Goal: Task Accomplishment & Management: Complete application form

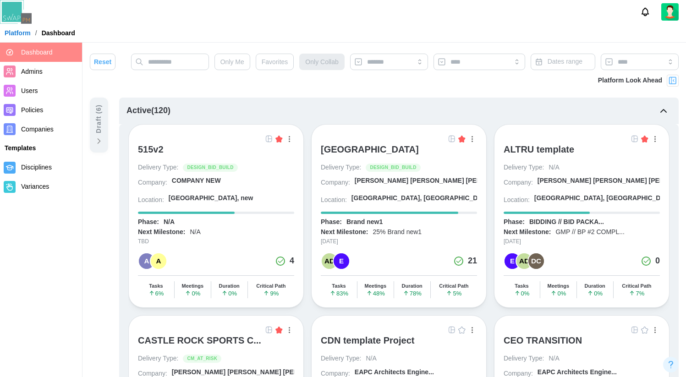
click at [55, 137] on link "Companies" at bounding box center [41, 129] width 82 height 19
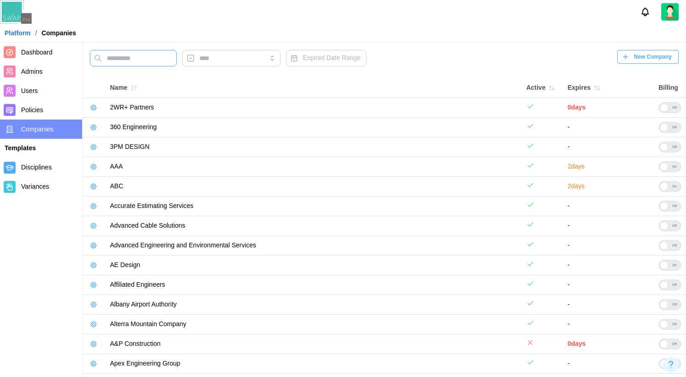
click at [141, 65] on input "text" at bounding box center [133, 58] width 87 height 17
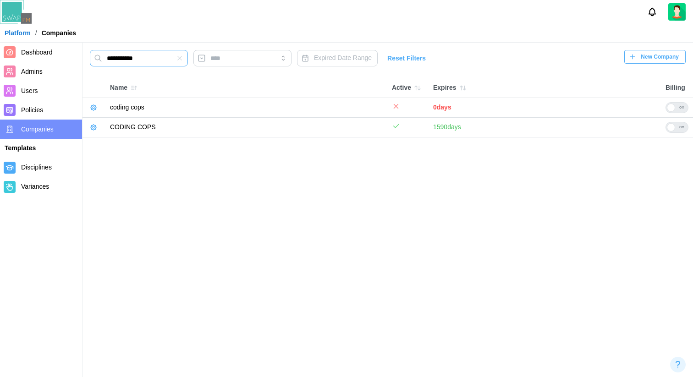
type input "**********"
click at [96, 129] on icon "button" at bounding box center [93, 127] width 7 height 7
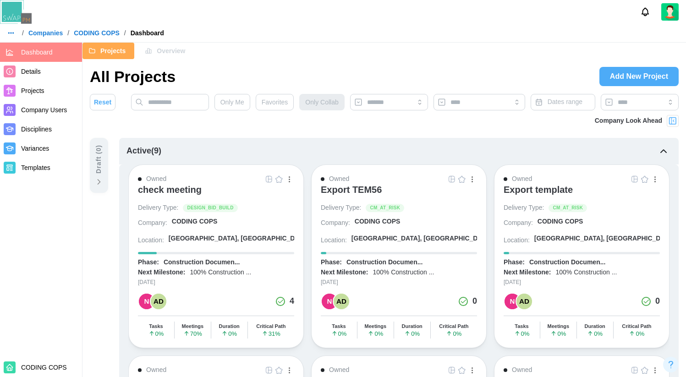
click at [630, 74] on span "Add New Project" at bounding box center [639, 76] width 58 height 18
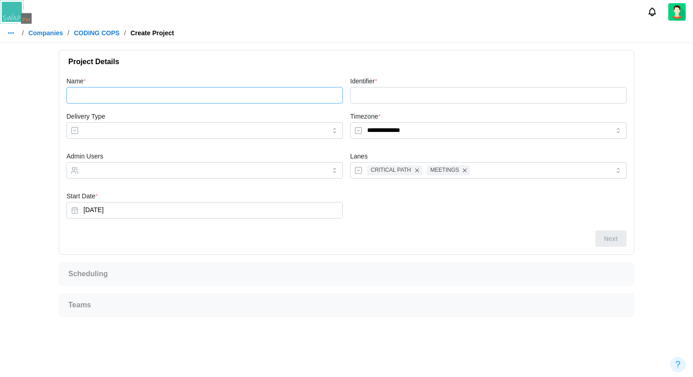
click at [270, 92] on input "Name *" at bounding box center [204, 95] width 276 height 17
type input "*"
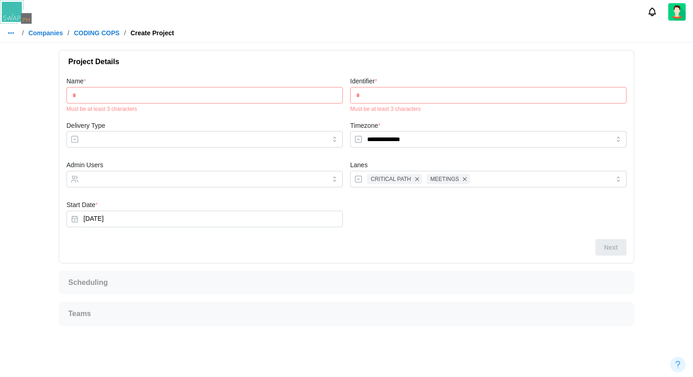
type input "**"
type input "***"
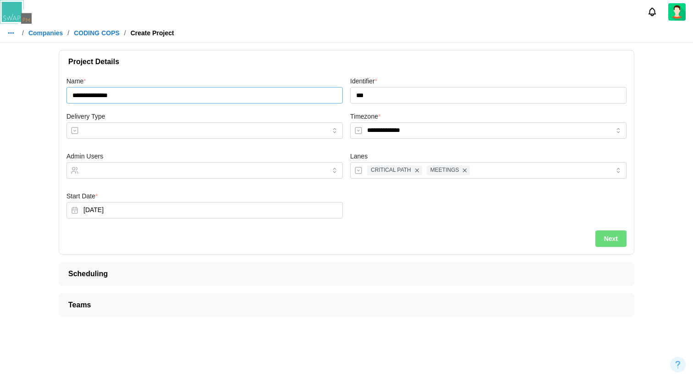
type input "**********"
click at [620, 239] on button "Next" at bounding box center [610, 239] width 31 height 17
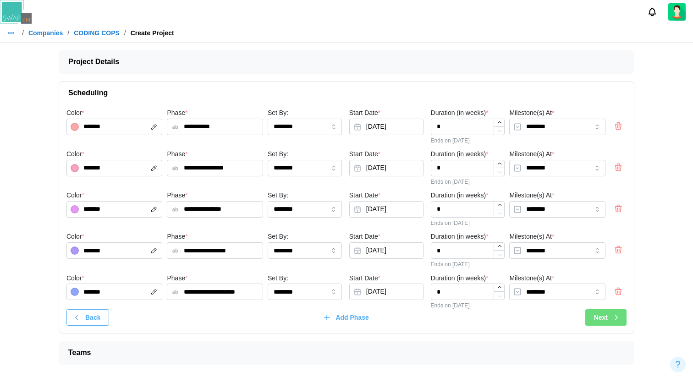
click at [609, 315] on div "Next" at bounding box center [607, 318] width 27 height 16
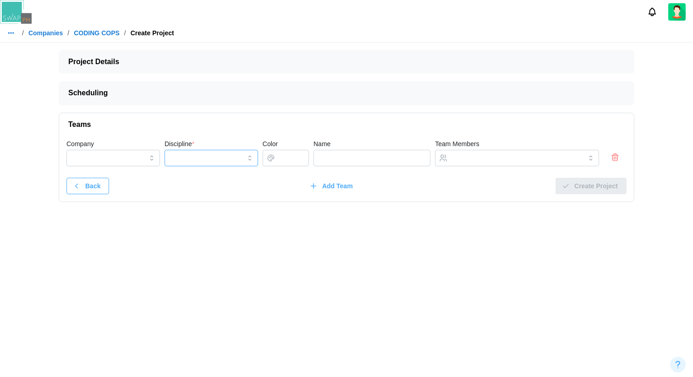
click at [240, 161] on input "Discipline *" at bounding box center [212, 158] width 94 height 17
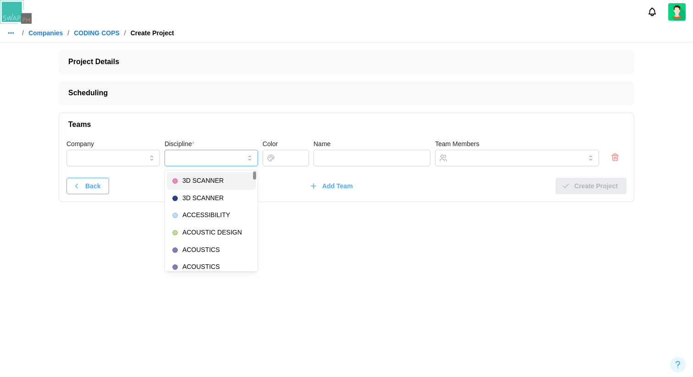
type input "**********"
type input "*******"
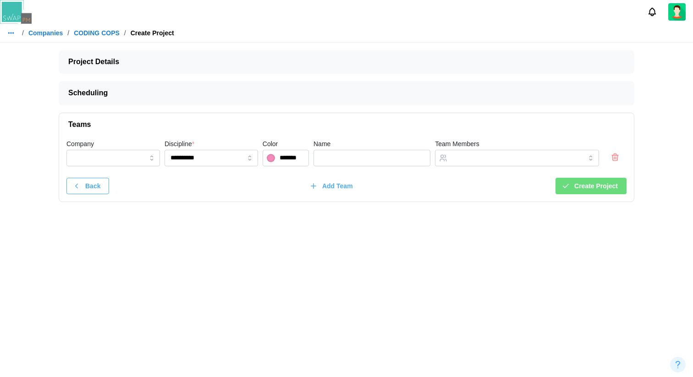
click at [591, 182] on span "Create Project" at bounding box center [596, 186] width 44 height 16
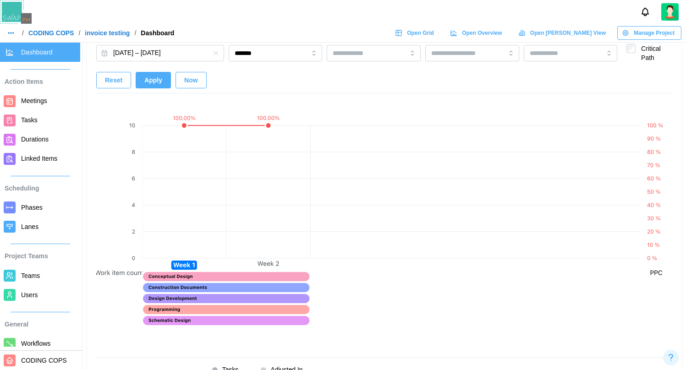
click at [67, 31] on link "CODING COPS" at bounding box center [51, 33] width 46 height 6
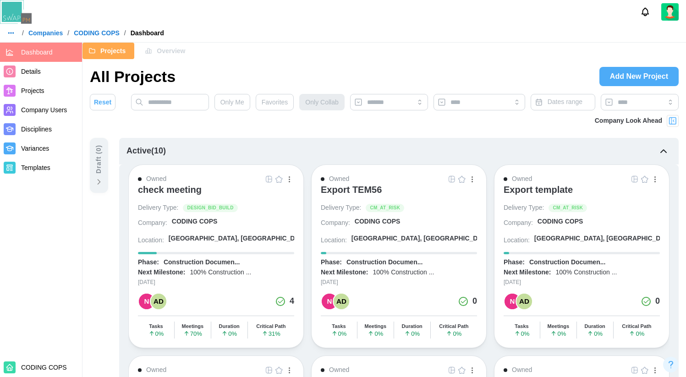
click at [45, 34] on link "Companies" at bounding box center [45, 33] width 34 height 6
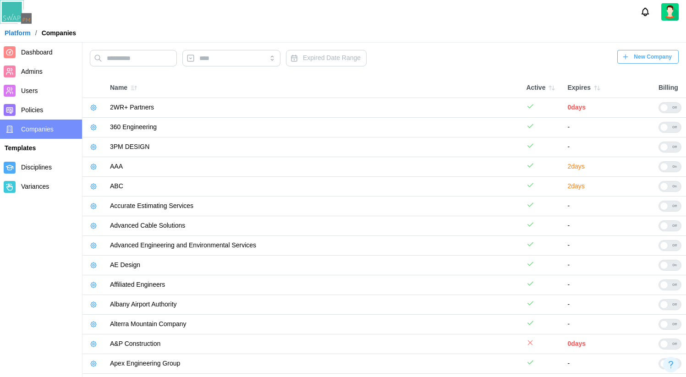
click at [646, 57] on span "New Company" at bounding box center [653, 56] width 38 height 13
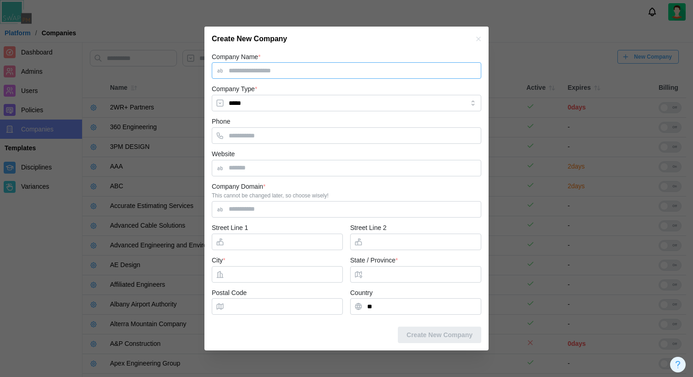
click at [371, 73] on input "Company Name *" at bounding box center [347, 70] width 270 height 17
type input "*******"
click at [313, 104] on input "*****" at bounding box center [347, 103] width 270 height 17
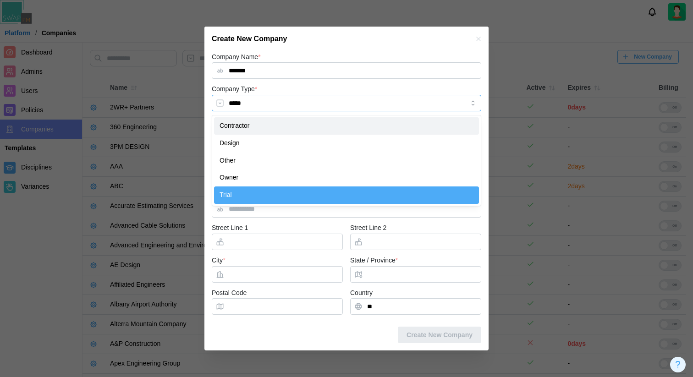
type input "**********"
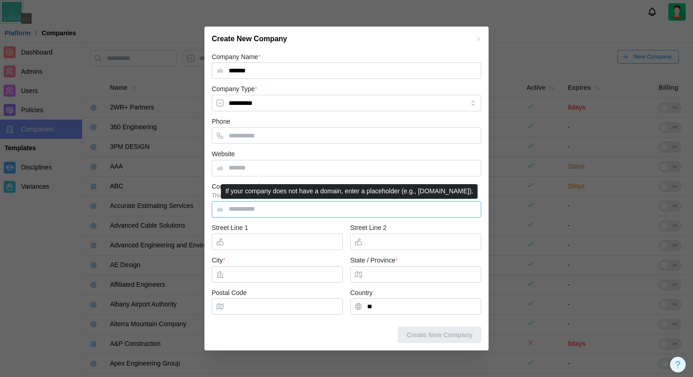
click at [280, 216] on input "Company Domain *" at bounding box center [347, 209] width 270 height 17
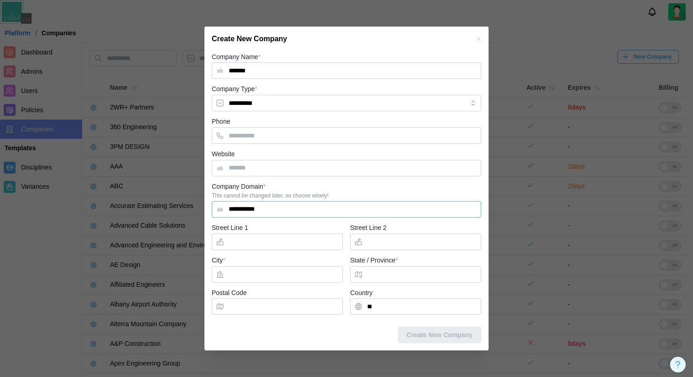
type input "**********"
click at [293, 276] on input "City *" at bounding box center [277, 274] width 131 height 17
type input "*"
click at [403, 270] on input "State / Province *" at bounding box center [415, 274] width 131 height 17
type input "*"
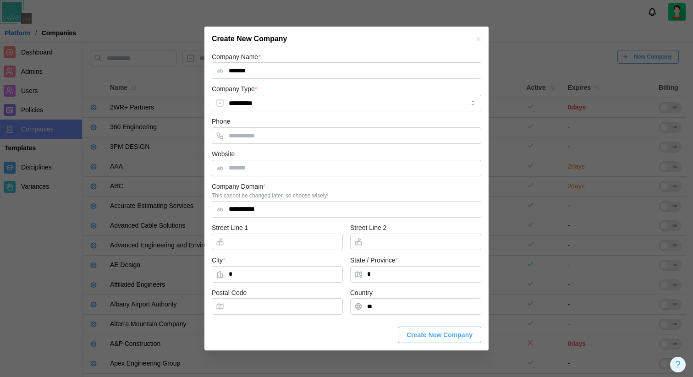
click at [437, 339] on span "Create New Company" at bounding box center [440, 335] width 66 height 16
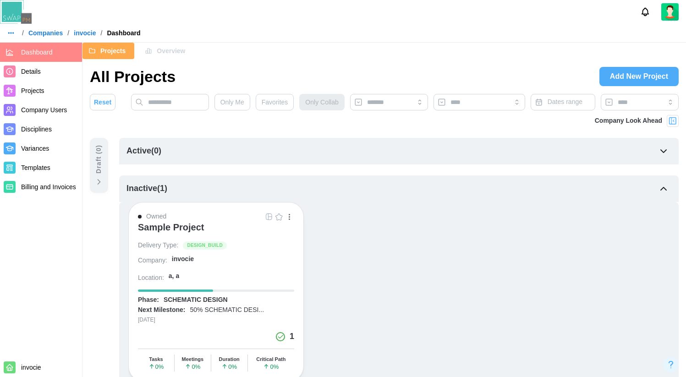
click at [214, 231] on div "Sample Project" at bounding box center [216, 231] width 156 height 19
click at [261, 275] on div "a, a" at bounding box center [232, 278] width 126 height 12
click at [197, 227] on div "Sample Project" at bounding box center [171, 227] width 66 height 11
click at [251, 278] on div "a, a" at bounding box center [232, 278] width 126 height 12
click at [292, 219] on button "button" at bounding box center [289, 217] width 10 height 10
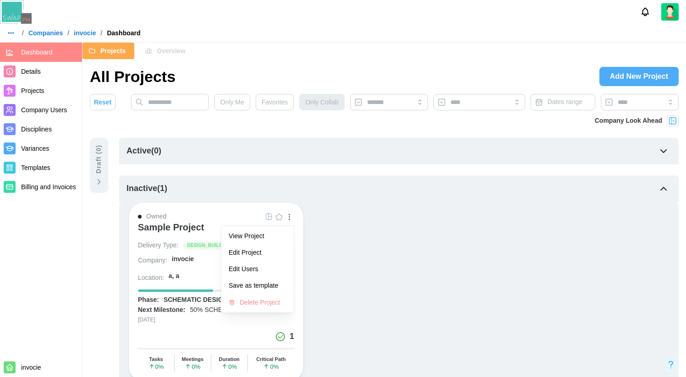
click at [630, 71] on span "Add New Project" at bounding box center [639, 76] width 58 height 18
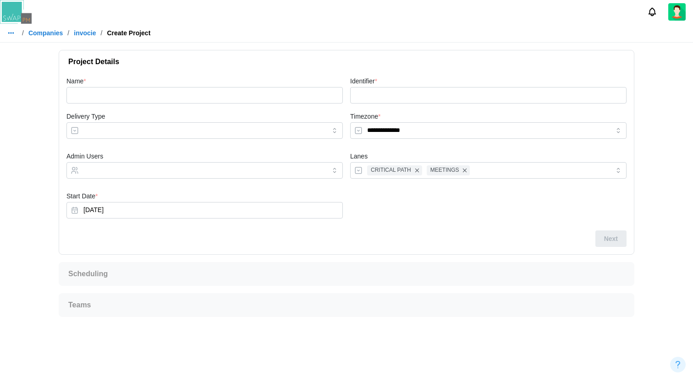
click at [242, 106] on div "Name *" at bounding box center [205, 89] width 284 height 35
click at [238, 94] on input "Name *" at bounding box center [204, 95] width 276 height 17
type input "*"
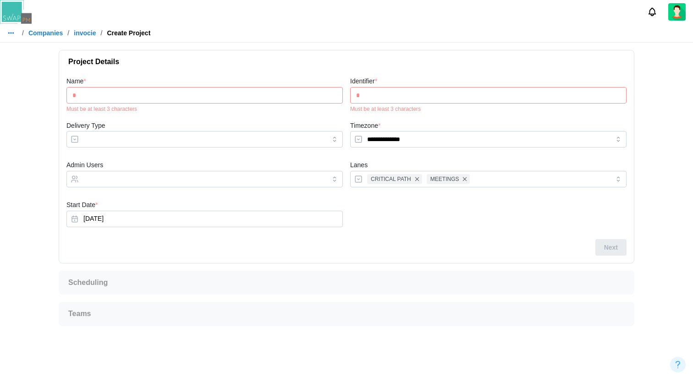
type input "**"
type input "***"
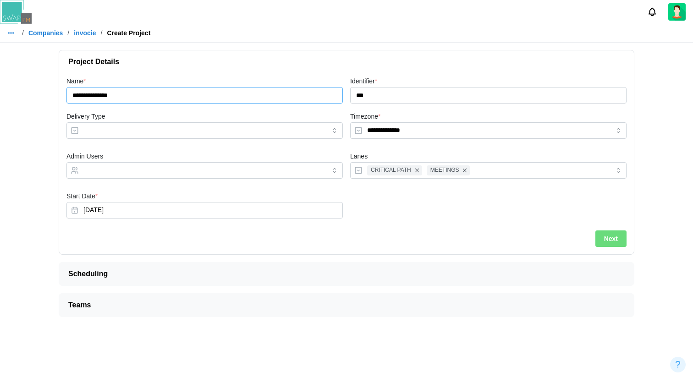
type input "**********"
click at [622, 240] on button "Next" at bounding box center [610, 239] width 31 height 17
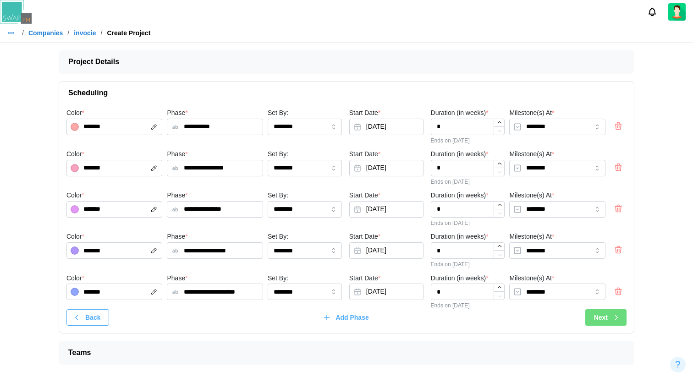
click at [607, 312] on span "Next" at bounding box center [601, 318] width 14 height 16
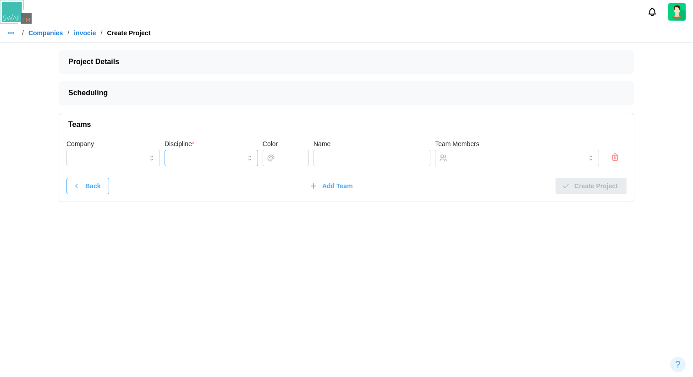
click at [216, 150] on input "Discipline *" at bounding box center [212, 158] width 94 height 17
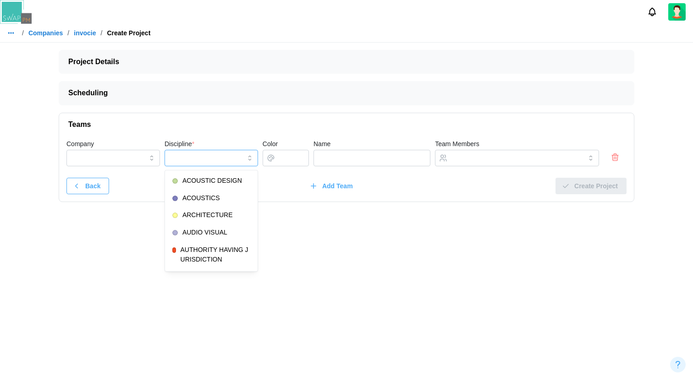
type input "**********"
type input "*******"
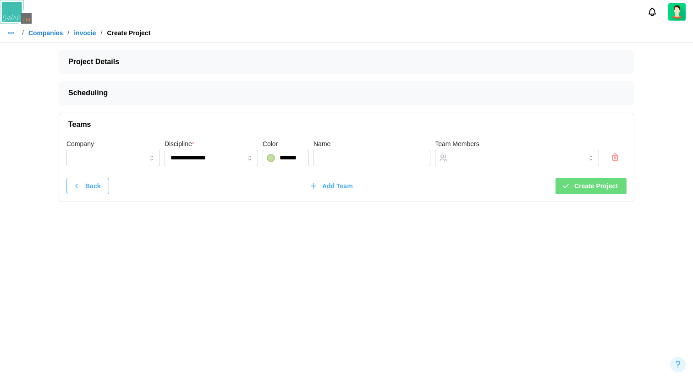
click at [580, 190] on span "Create Project" at bounding box center [596, 186] width 44 height 16
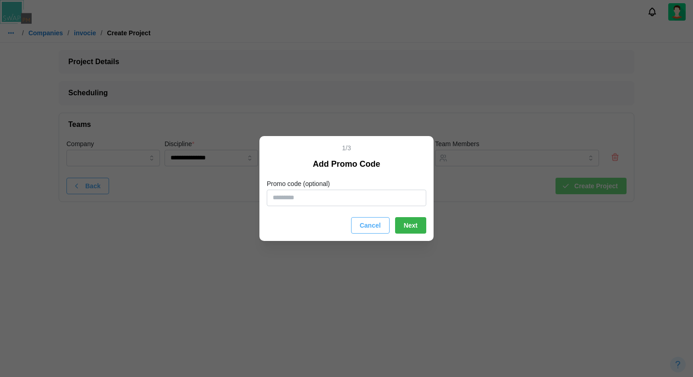
click at [412, 224] on span "Next" at bounding box center [411, 226] width 14 height 16
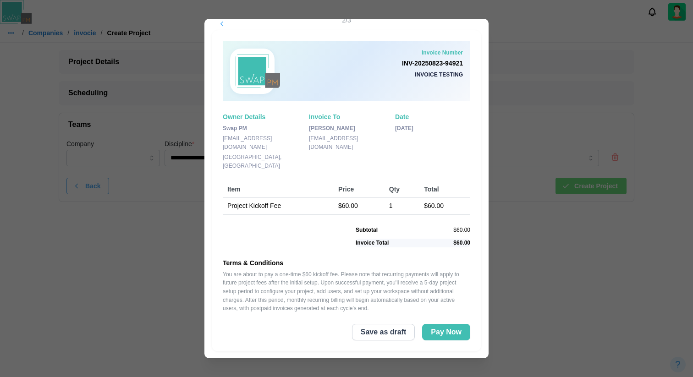
scroll to position [19, 0]
click at [441, 326] on span "Pay Now" at bounding box center [446, 332] width 31 height 16
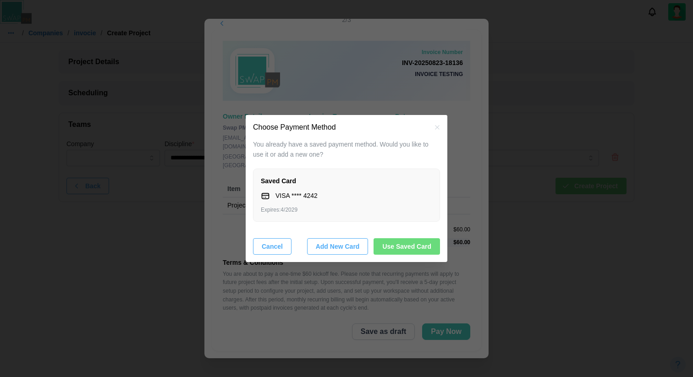
click at [279, 244] on span "Cancel" at bounding box center [272, 247] width 21 height 16
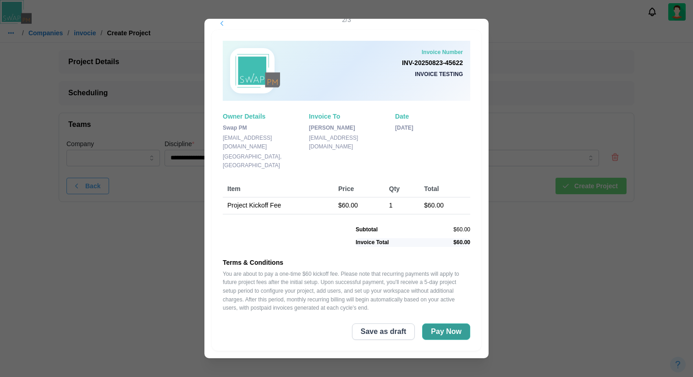
click at [431, 330] on span "Pay Now" at bounding box center [446, 332] width 31 height 16
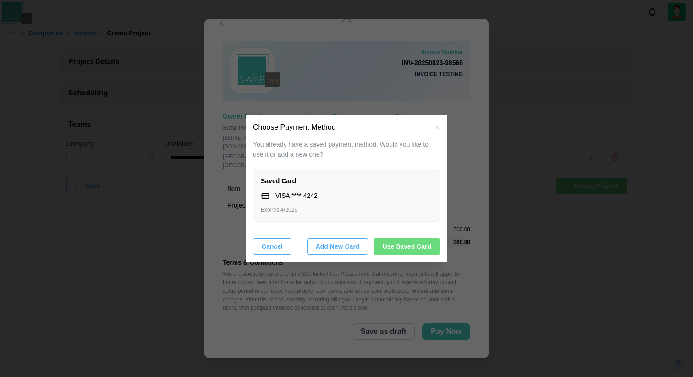
click at [395, 248] on span "Use Saved Card" at bounding box center [406, 247] width 49 height 16
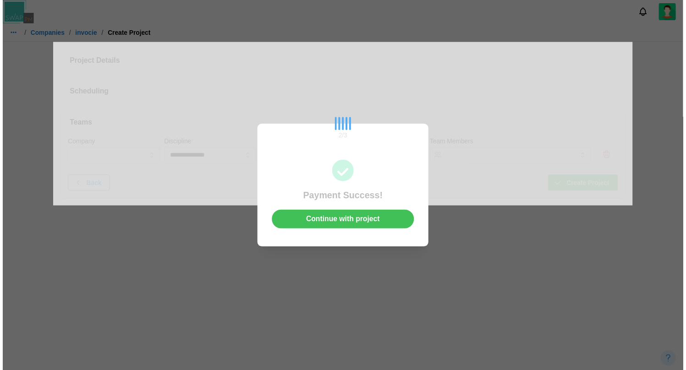
scroll to position [0, 0]
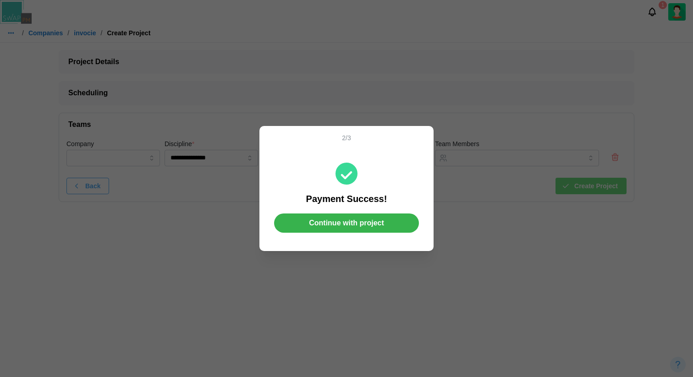
click at [360, 226] on span "Continue with project" at bounding box center [346, 223] width 75 height 18
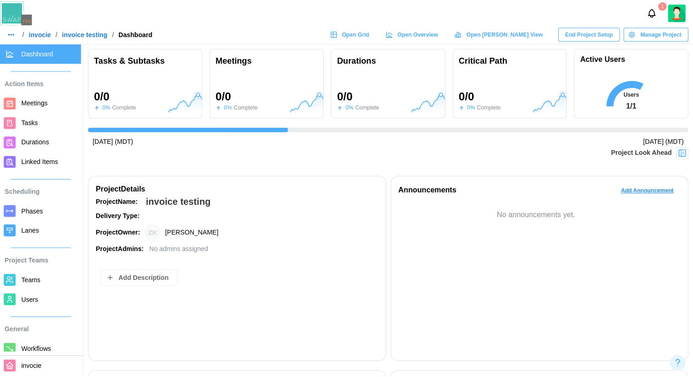
scroll to position [88, 0]
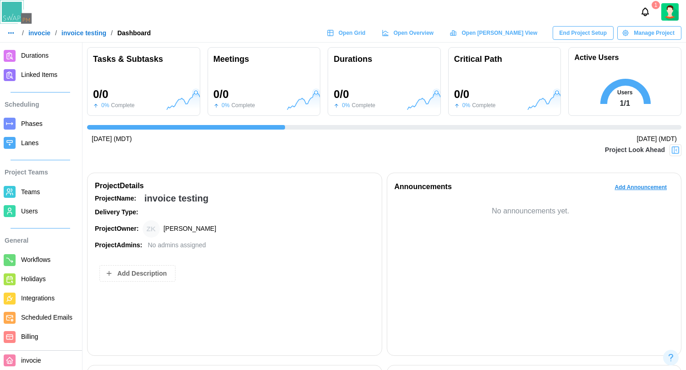
click at [45, 343] on span "Billing" at bounding box center [48, 336] width 55 height 11
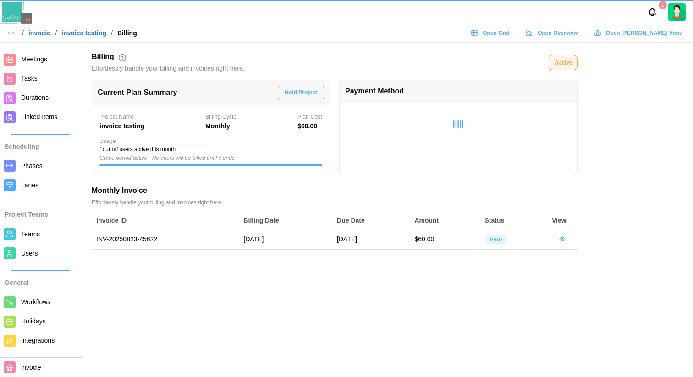
scroll to position [88, 0]
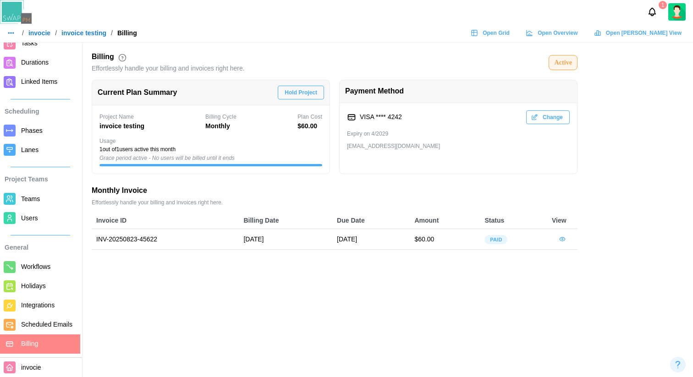
click at [37, 370] on span "invocie" at bounding box center [31, 367] width 20 height 7
click at [39, 339] on span "Billing" at bounding box center [48, 343] width 55 height 11
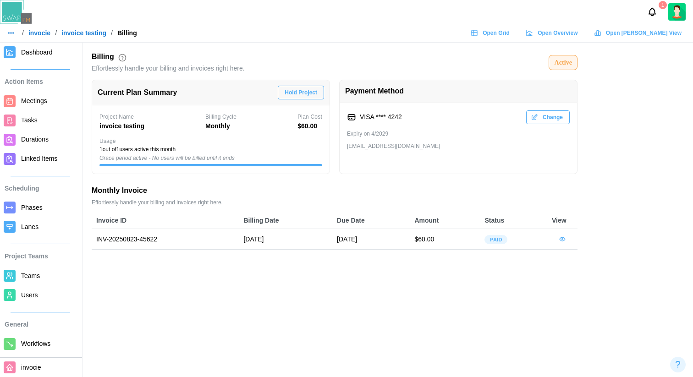
click at [562, 242] on icon "button" at bounding box center [562, 239] width 7 height 7
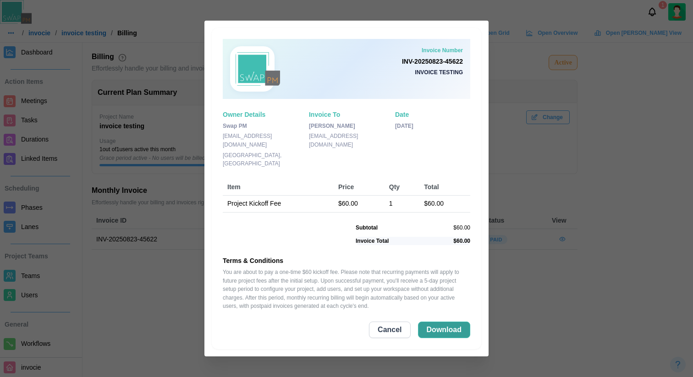
click at [461, 323] on span "Download" at bounding box center [444, 330] width 35 height 16
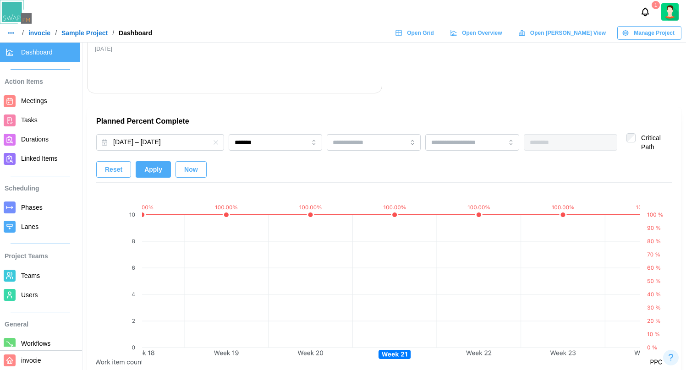
scroll to position [68, 0]
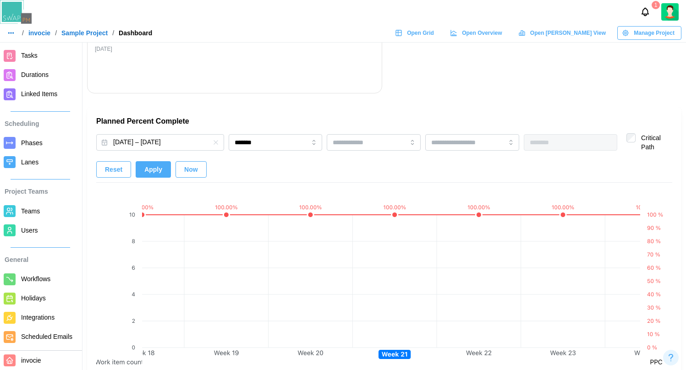
click at [666, 13] on img at bounding box center [669, 11] width 17 height 17
click at [32, 364] on span "invocie" at bounding box center [31, 360] width 20 height 7
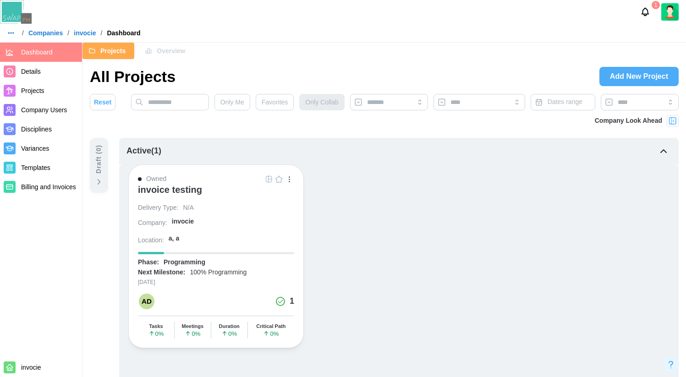
click at [187, 187] on div "invoice testing" at bounding box center [170, 189] width 64 height 11
click at [182, 197] on div "invoice testing" at bounding box center [170, 192] width 64 height 16
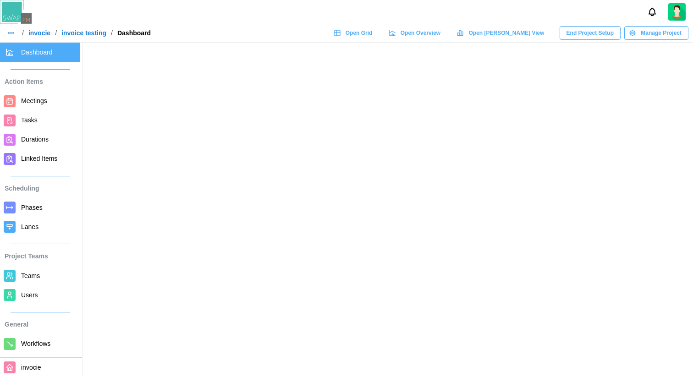
click at [45, 34] on link "invocie" at bounding box center [39, 33] width 22 height 6
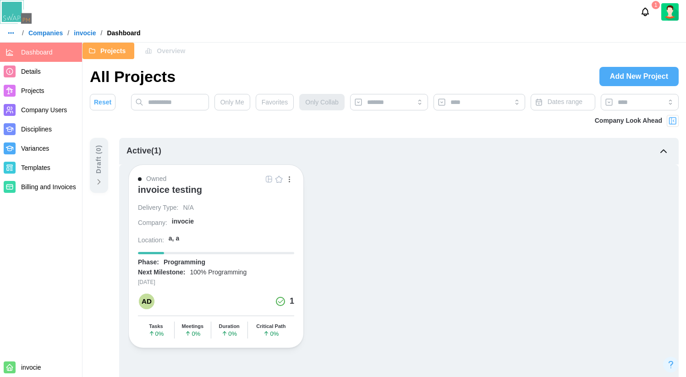
click at [56, 67] on span "Details" at bounding box center [49, 71] width 57 height 11
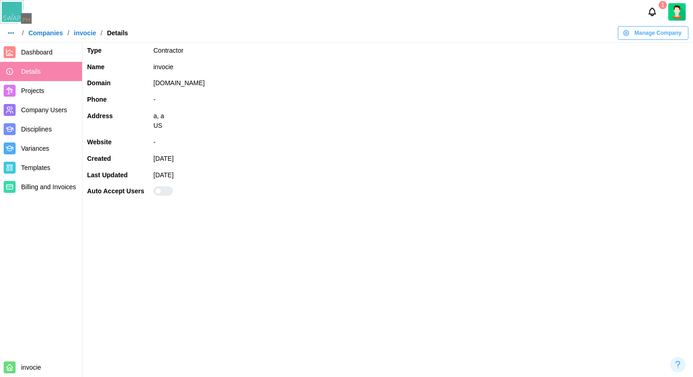
click at [652, 37] on span "Manage Company" at bounding box center [657, 33] width 47 height 13
click at [645, 47] on button "Edit Company" at bounding box center [654, 52] width 70 height 17
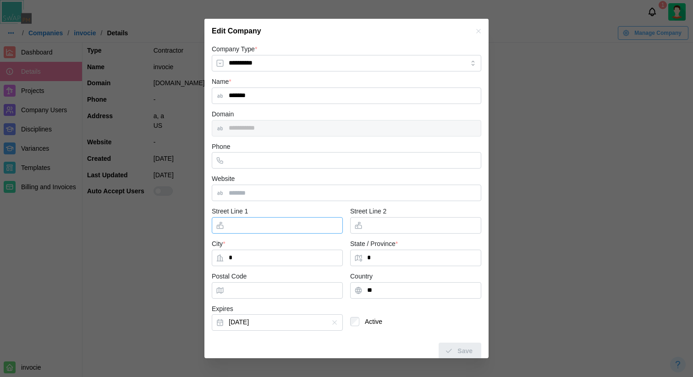
click at [319, 225] on input "Street Line 1" at bounding box center [277, 225] width 131 height 17
type input "******"
click at [297, 270] on div "City * * State / Province * *" at bounding box center [347, 254] width 270 height 33
click at [287, 261] on input "*" at bounding box center [277, 258] width 131 height 17
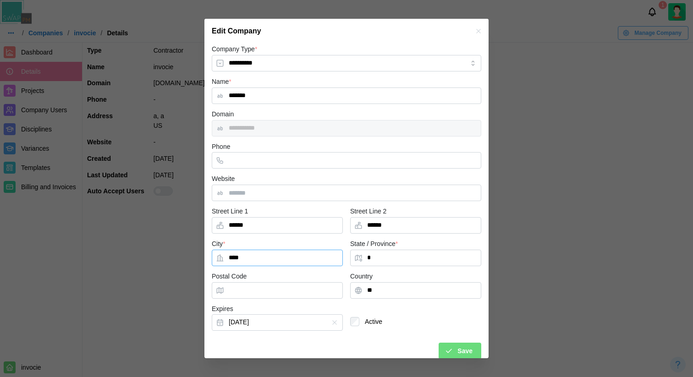
type input "****"
type input "*****"
click at [273, 291] on input "Postal Code" at bounding box center [277, 290] width 131 height 17
type input "******"
click at [457, 354] on span "Save" at bounding box center [464, 351] width 15 height 16
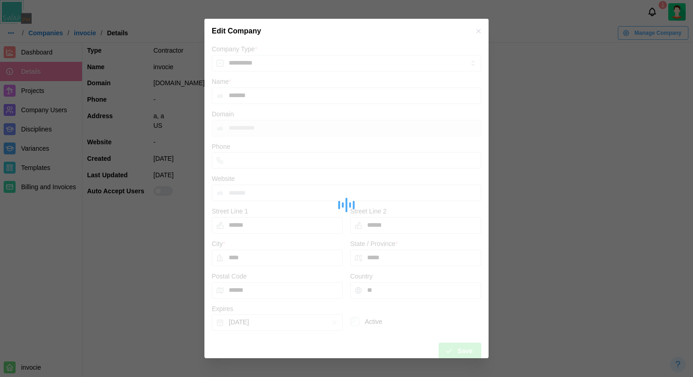
type input "*"
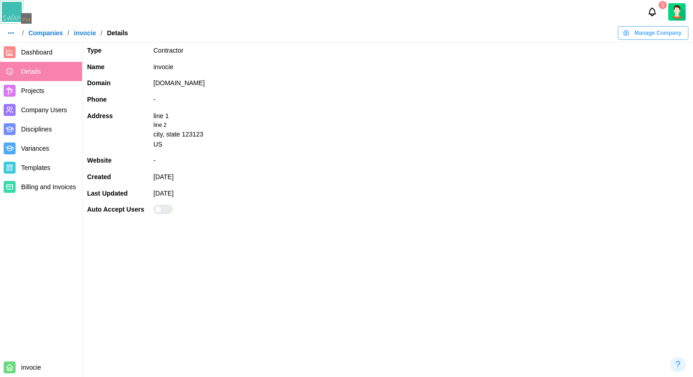
click at [61, 184] on span "Billing and Invoices" at bounding box center [48, 186] width 55 height 7
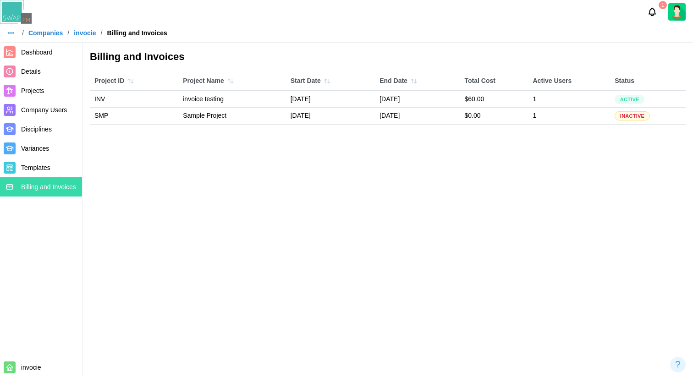
click at [339, 98] on td "August 22, 2025" at bounding box center [330, 99] width 89 height 17
click at [88, 35] on link "invocie" at bounding box center [85, 33] width 22 height 6
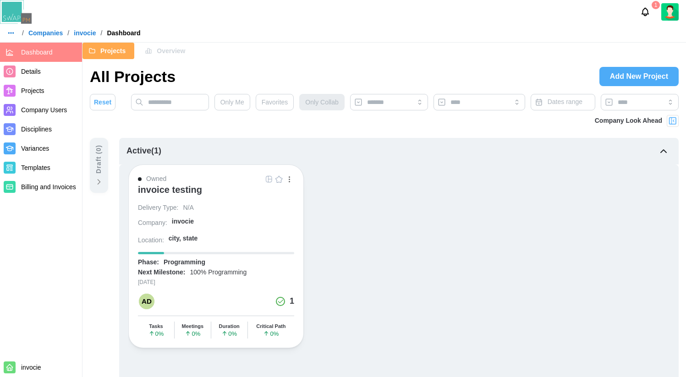
click at [670, 17] on img at bounding box center [669, 11] width 17 height 17
click at [656, 37] on div "My Profile" at bounding box center [663, 34] width 28 height 10
click at [165, 191] on div "invoice testing" at bounding box center [170, 189] width 64 height 11
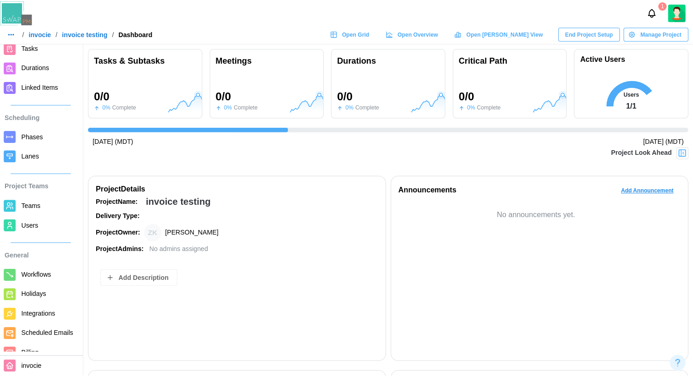
scroll to position [88, 0]
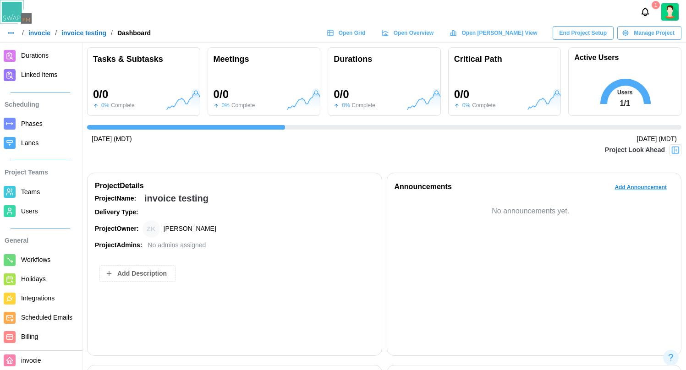
click at [44, 336] on link "Billing" at bounding box center [40, 337] width 80 height 19
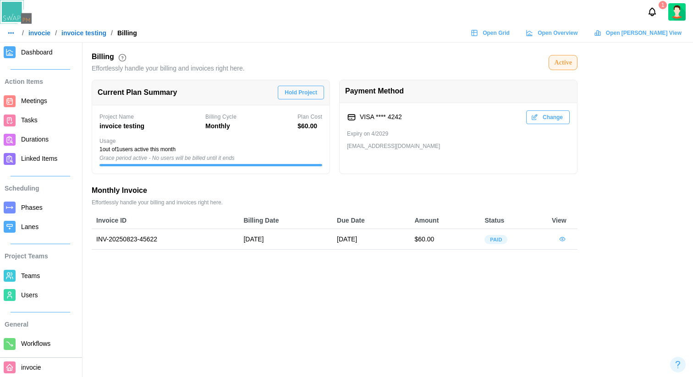
click at [567, 236] on button "button" at bounding box center [562, 239] width 21 height 14
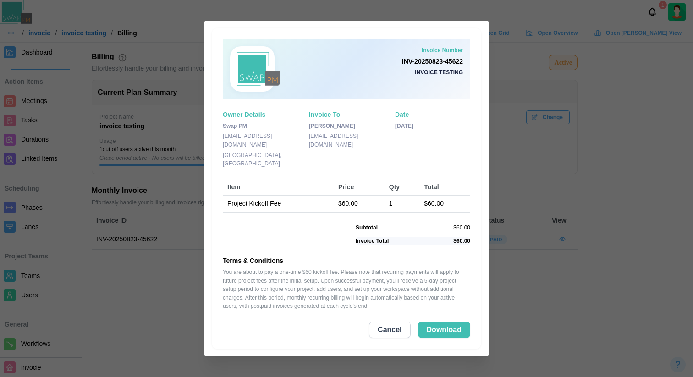
click at [518, 160] on div at bounding box center [346, 188] width 693 height 377
click at [397, 336] on span "Cancel" at bounding box center [390, 330] width 24 height 16
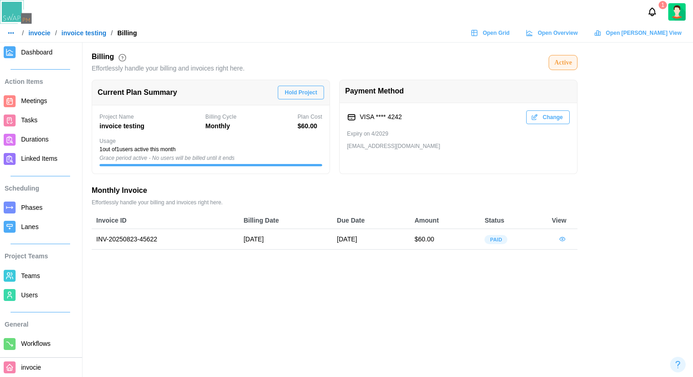
click at [16, 32] on button "button" at bounding box center [11, 33] width 13 height 13
click at [19, 15] on img at bounding box center [16, 12] width 32 height 24
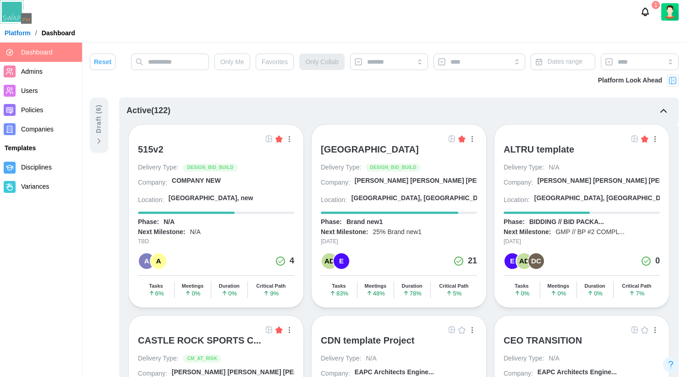
click at [27, 132] on span "Companies" at bounding box center [37, 129] width 33 height 7
click at [55, 129] on span "Companies" at bounding box center [49, 129] width 57 height 11
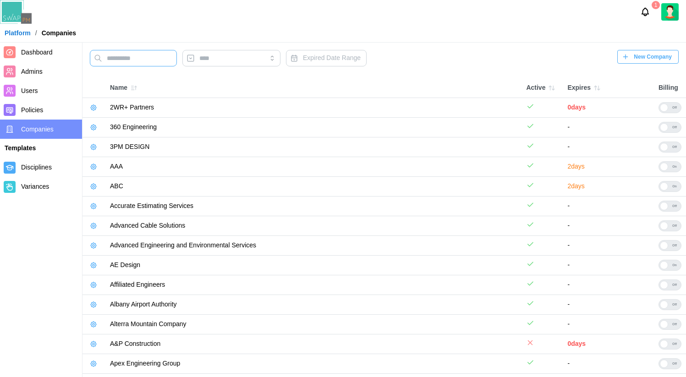
click at [143, 59] on input "text" at bounding box center [133, 58] width 87 height 17
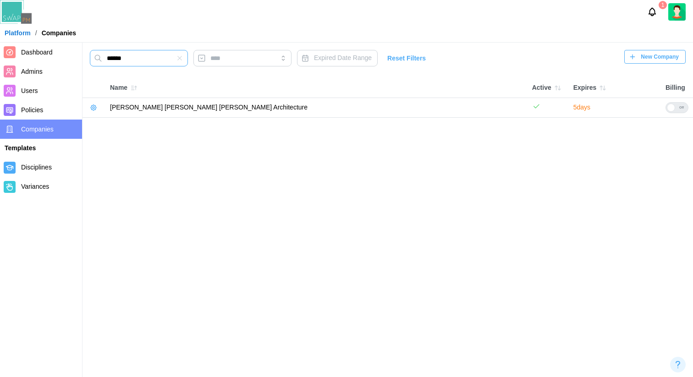
type input "******"
click at [93, 107] on icon "button" at bounding box center [93, 107] width 7 height 7
click at [94, 105] on icon "button" at bounding box center [94, 108] width 6 height 6
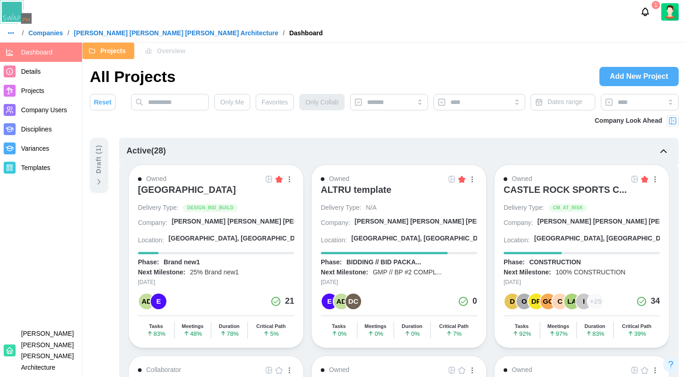
click at [67, 73] on span "Details" at bounding box center [49, 71] width 57 height 11
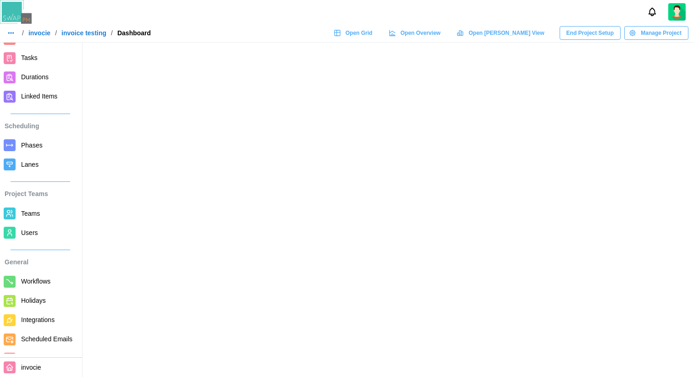
scroll to position [88, 0]
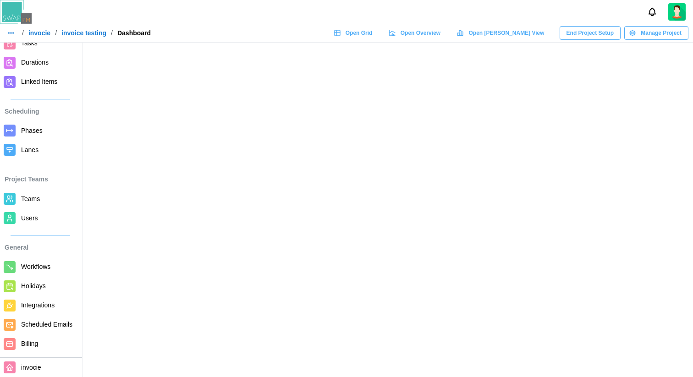
click at [49, 342] on span "Billing" at bounding box center [48, 343] width 55 height 11
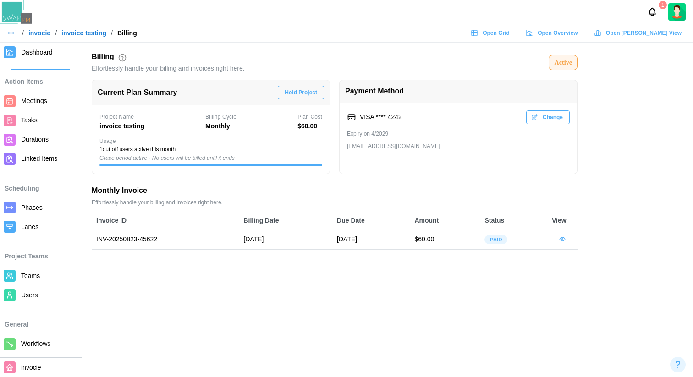
click at [559, 240] on icon "button" at bounding box center [562, 239] width 7 height 7
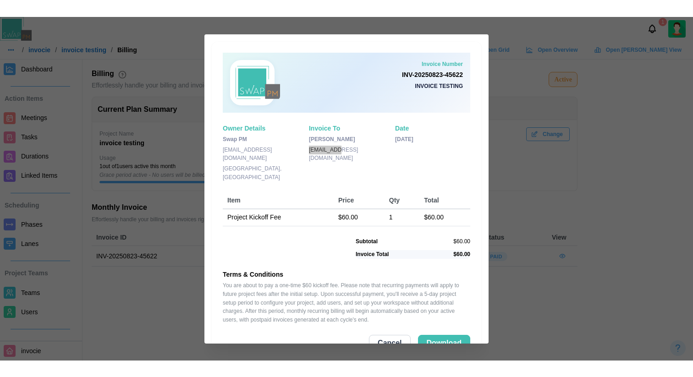
scroll to position [35, 0]
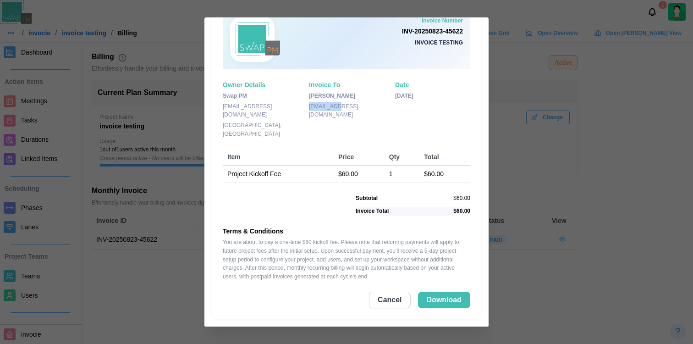
click at [387, 303] on span "Cancel" at bounding box center [390, 300] width 24 height 16
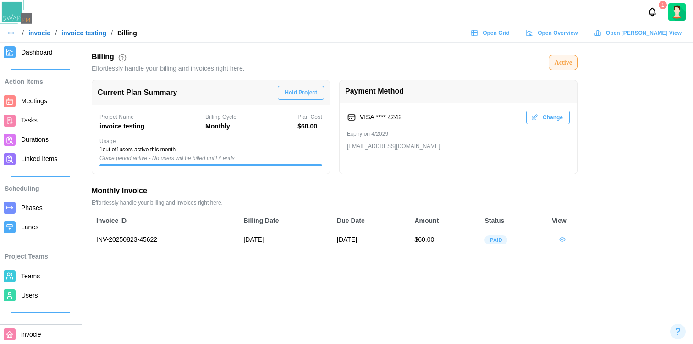
click at [44, 30] on link "invocie" at bounding box center [39, 33] width 22 height 6
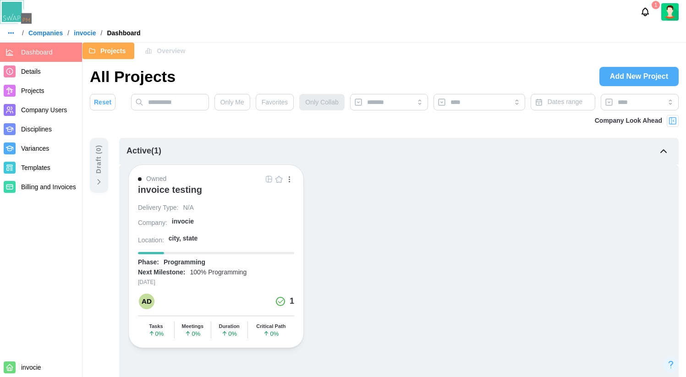
click at [635, 75] on span "Add New Project" at bounding box center [639, 76] width 58 height 18
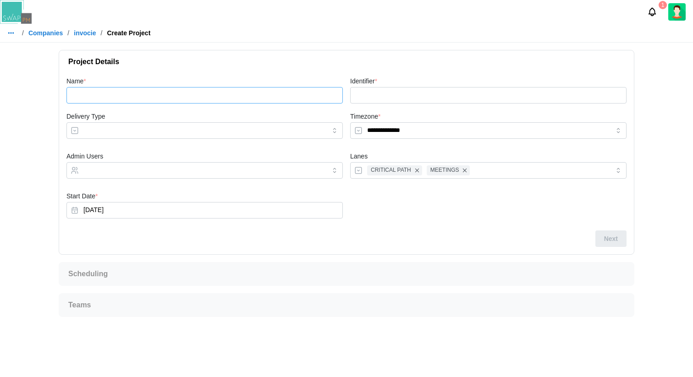
click at [218, 91] on input "Name *" at bounding box center [204, 95] width 276 height 17
type input "*"
type input "**"
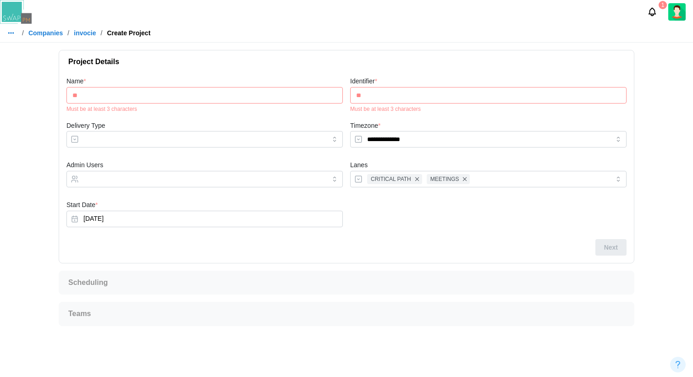
type input "***"
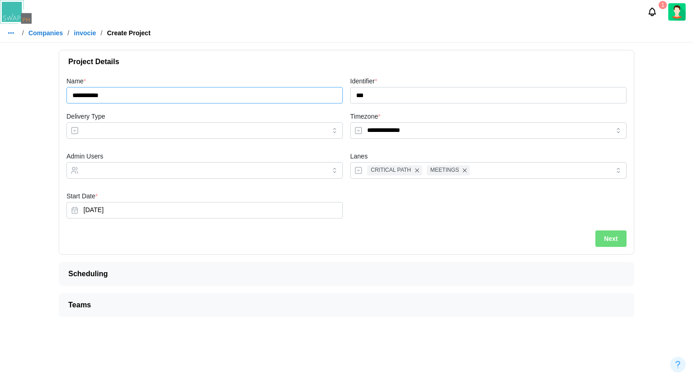
type input "**********"
click at [467, 224] on div at bounding box center [489, 207] width 284 height 40
click at [607, 241] on span "Next" at bounding box center [611, 239] width 14 height 16
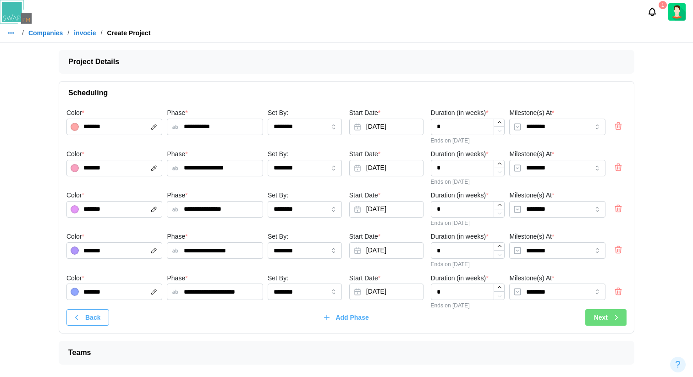
click at [599, 320] on span "Next" at bounding box center [601, 318] width 14 height 16
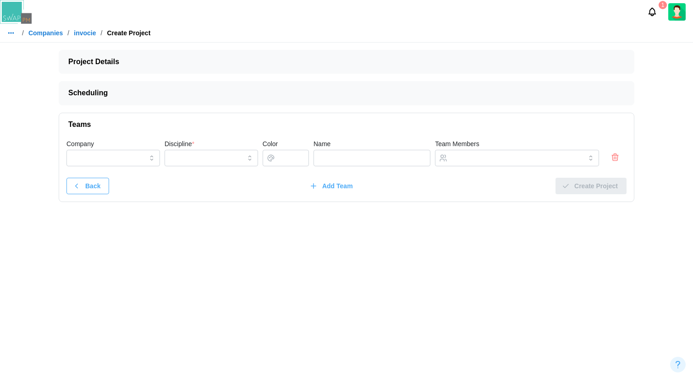
click at [613, 158] on icon "button" at bounding box center [615, 157] width 9 height 11
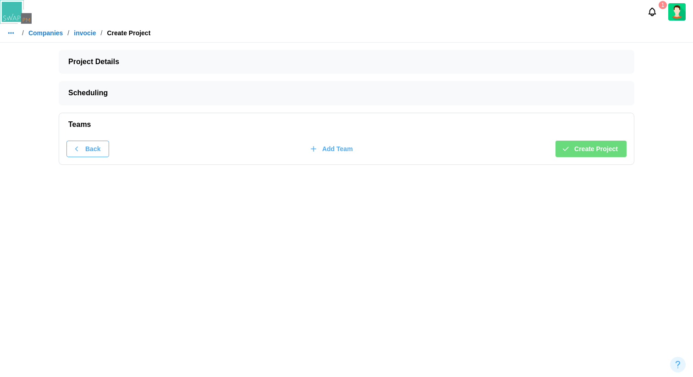
click at [595, 148] on span "Create Project" at bounding box center [596, 149] width 44 height 16
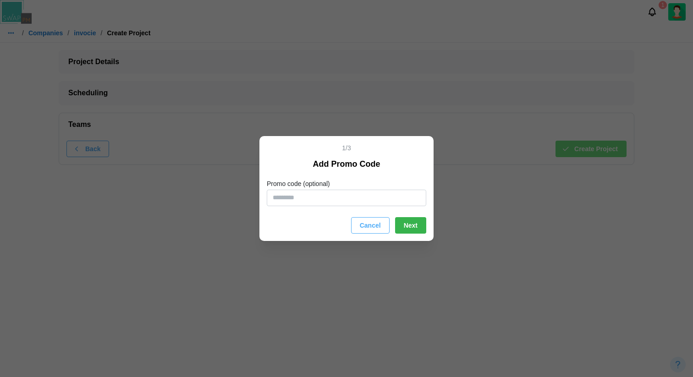
click at [410, 228] on span "Next" at bounding box center [411, 226] width 14 height 16
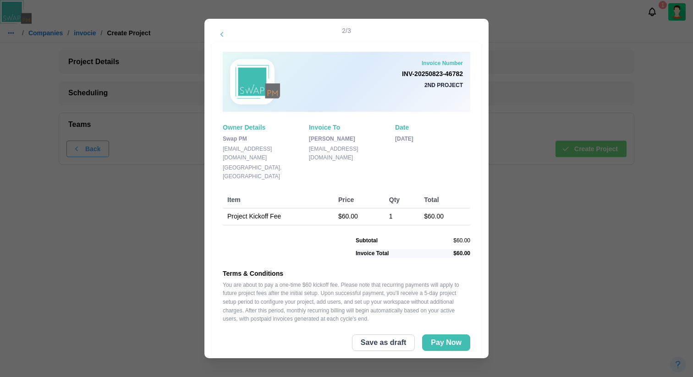
scroll to position [19, 0]
